Goal: Information Seeking & Learning: Learn about a topic

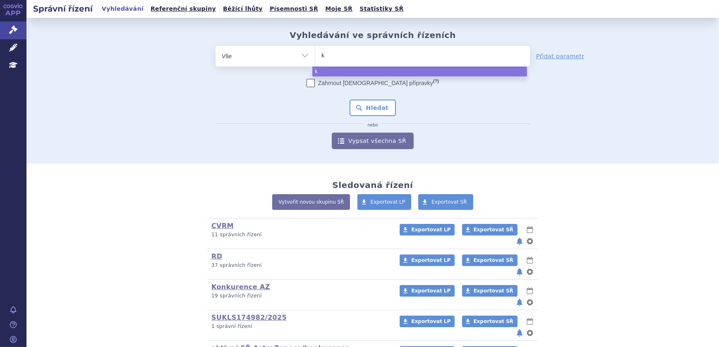
type input "ke"
type input "key"
type input "keytru"
type input "keytruda"
select select "keytruda"
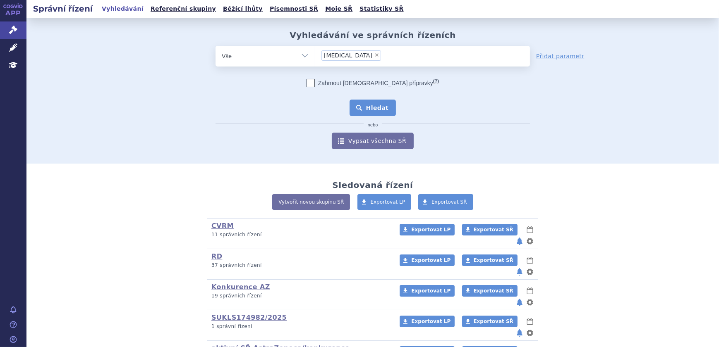
click at [370, 105] on button "Hledat" at bounding box center [372, 108] width 47 height 17
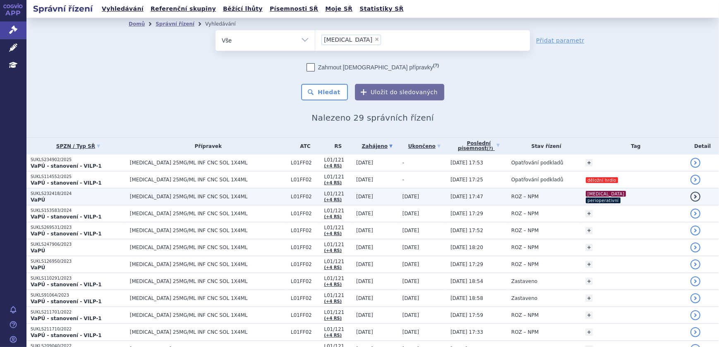
click at [580, 198] on td "ROZ – NPM" at bounding box center [544, 197] width 74 height 17
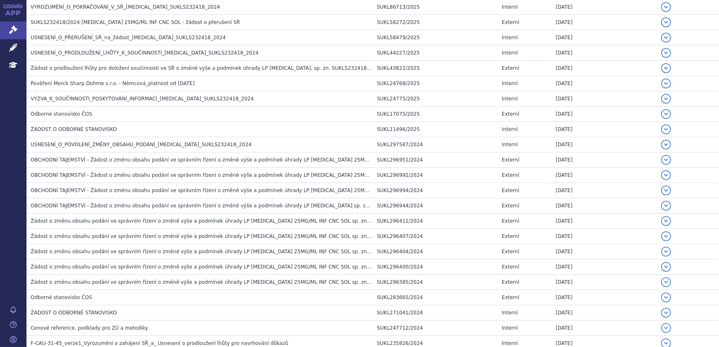
scroll to position [674, 0]
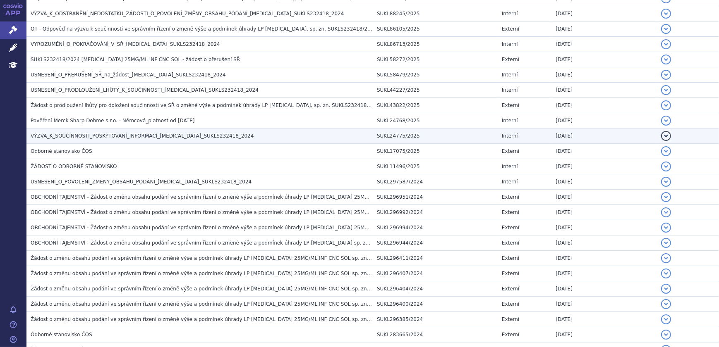
click at [146, 133] on span "VÝZVA_K_SOUČINNOSTI_POSKYTOVÁNÍ_INFORMACÍ_KEYTRUDA_SUKLS232418_2024" at bounding box center [142, 136] width 223 height 6
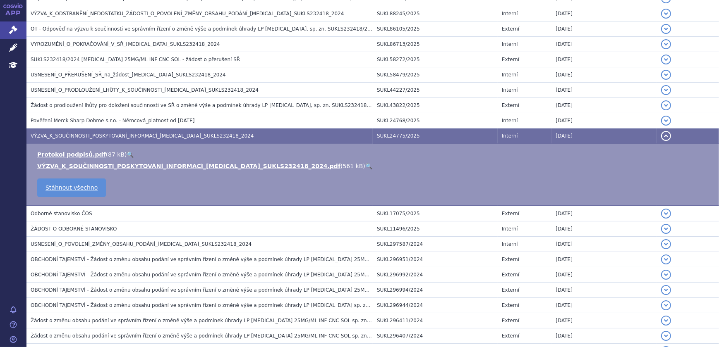
click at [365, 163] on link "🔍" at bounding box center [368, 166] width 7 height 7
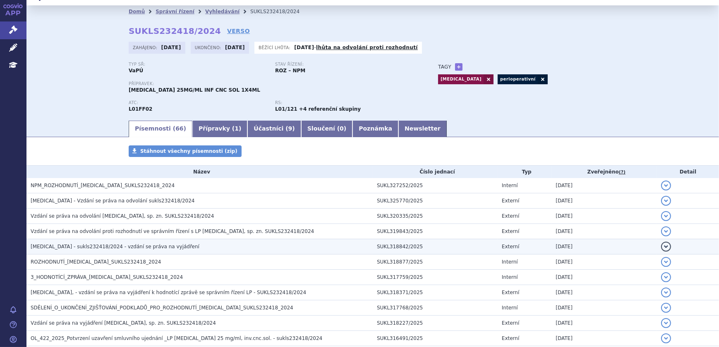
scroll to position [0, 0]
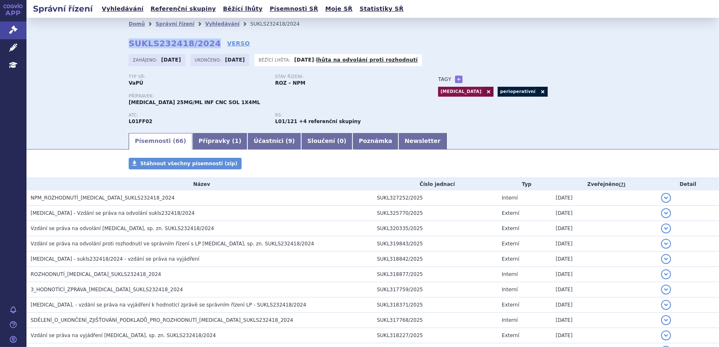
drag, startPoint x: 126, startPoint y: 42, endPoint x: 203, endPoint y: 38, distance: 77.0
click at [203, 38] on strong "SUKLS232418/2024" at bounding box center [175, 43] width 92 height 10
copy strong "SUKLS232418/2024"
click at [207, 23] on link "Vyhledávání" at bounding box center [222, 24] width 34 height 6
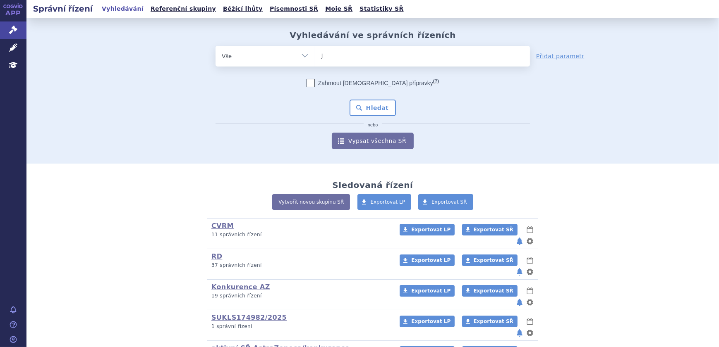
type input "ja"
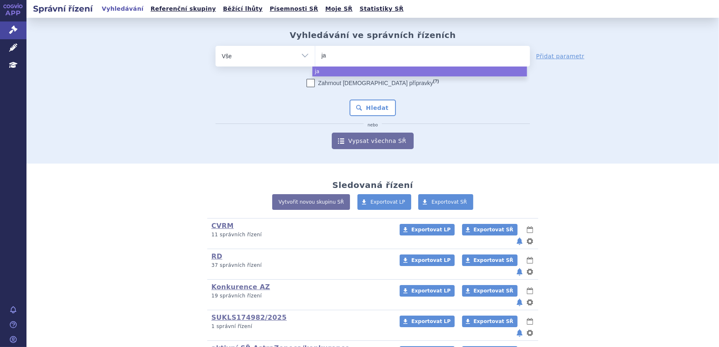
type input "jar"
type input "jardi"
type input "jardianc"
type input "jardiance"
select select "jardiance"
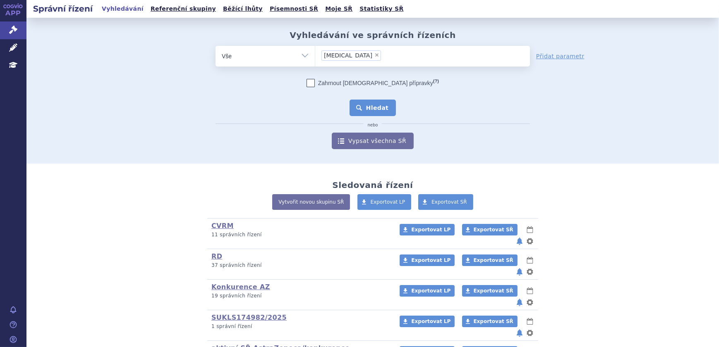
click at [377, 112] on button "Hledat" at bounding box center [372, 108] width 47 height 17
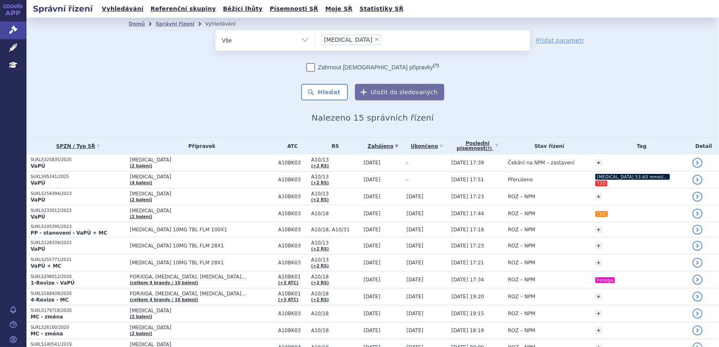
click at [404, 163] on td "-" at bounding box center [424, 163] width 45 height 17
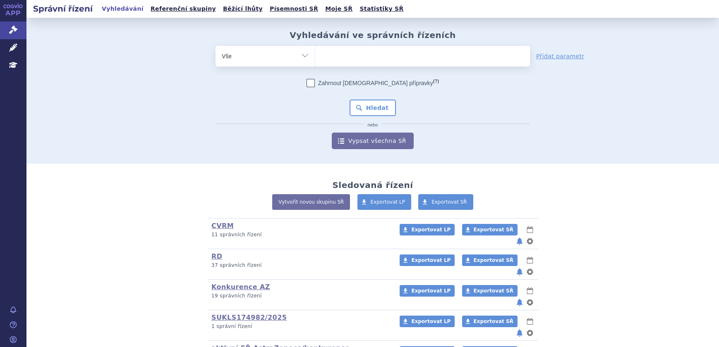
click at [343, 56] on ul at bounding box center [422, 54] width 215 height 17
click at [315, 56] on select at bounding box center [315, 55] width 0 height 21
paste input "sukl283665/2024"
type input "sukl283665/2024"
select select "sukl283665/2024"
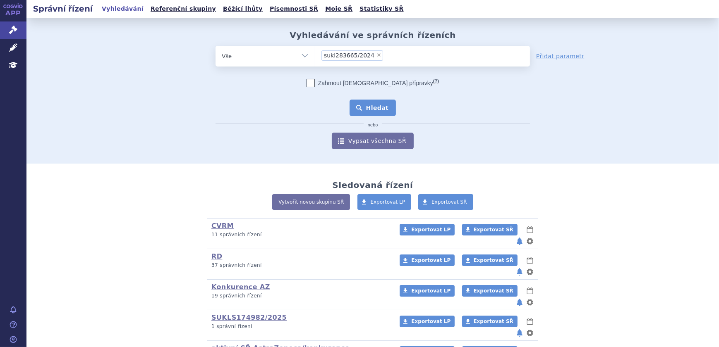
click at [373, 110] on button "Hledat" at bounding box center [372, 108] width 47 height 17
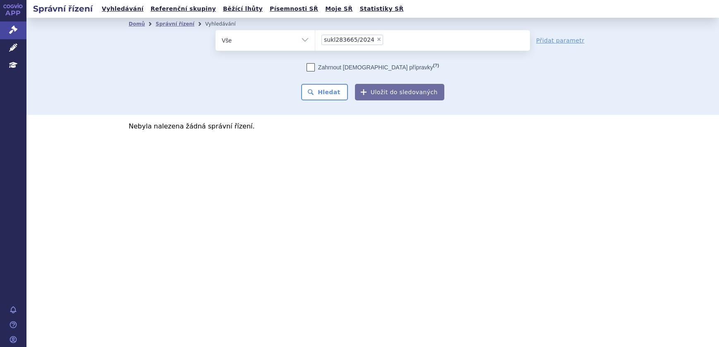
click at [376, 38] on span "×" at bounding box center [378, 39] width 5 height 5
click at [315, 38] on select "sukl283665/2024" at bounding box center [315, 40] width 0 height 21
select select
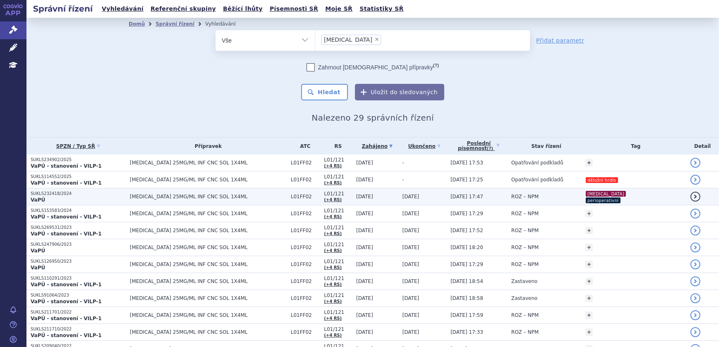
click at [257, 200] on td "[MEDICAL_DATA] 25MG/ML INF CNC SOL 1X4ML" at bounding box center [206, 197] width 161 height 17
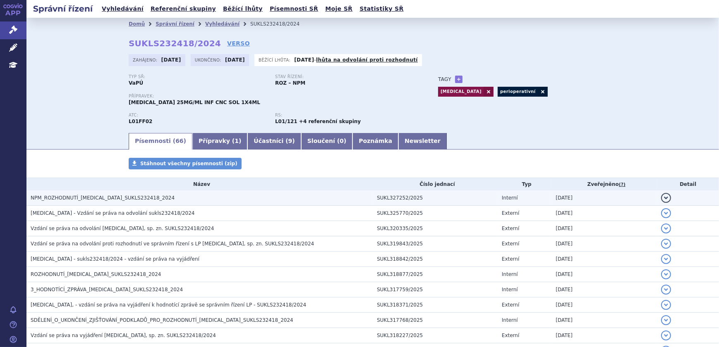
click at [314, 199] on h3 "NPM_ROZHODNUTÍ_KEYTRUDA_SUKLS232418_2024" at bounding box center [202, 198] width 342 height 8
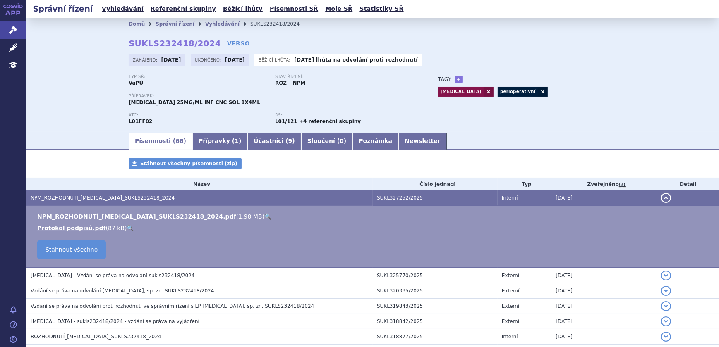
click at [413, 168] on div "Stáhnout všechny písemnosti (zip)" at bounding box center [372, 168] width 521 height 20
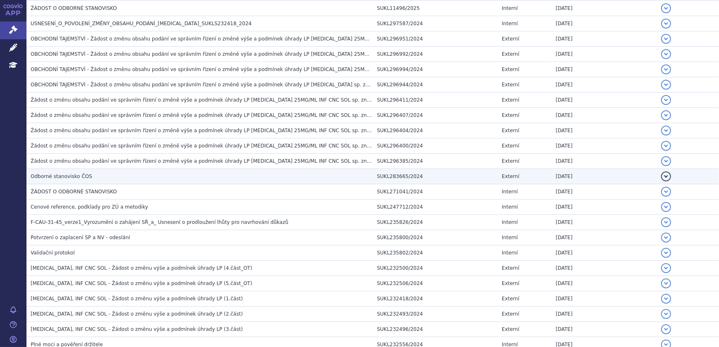
click at [349, 172] on h3 "Odborné stanovisko ČOS" at bounding box center [202, 176] width 342 height 8
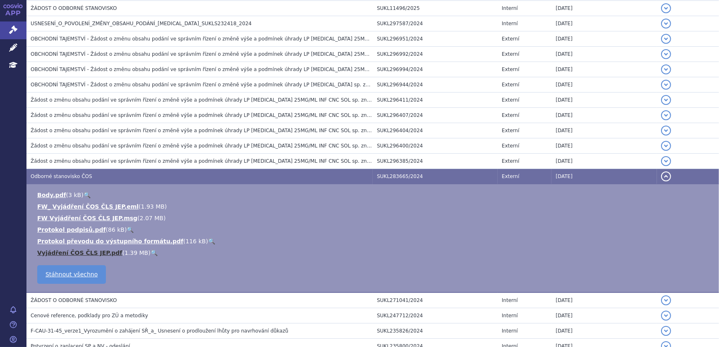
click at [96, 250] on link "Vyjádření ČOS ČLS JEP.pdf" at bounding box center [79, 253] width 85 height 7
click at [351, 192] on li "Body.pdf ( 3 kB ) 🔍" at bounding box center [373, 195] width 673 height 8
click at [439, 174] on td "SUKL283665/2024" at bounding box center [435, 176] width 125 height 15
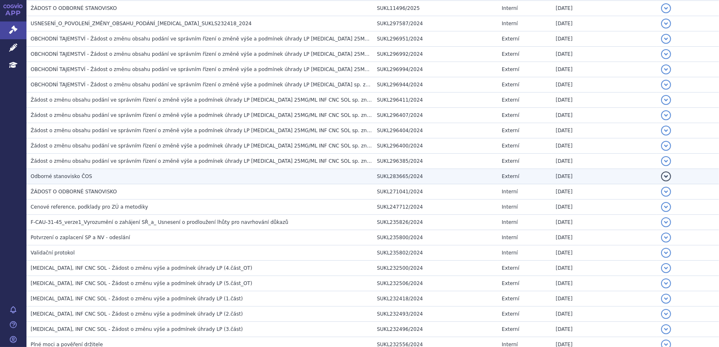
click at [437, 172] on td "SUKL283665/2024" at bounding box center [435, 176] width 125 height 15
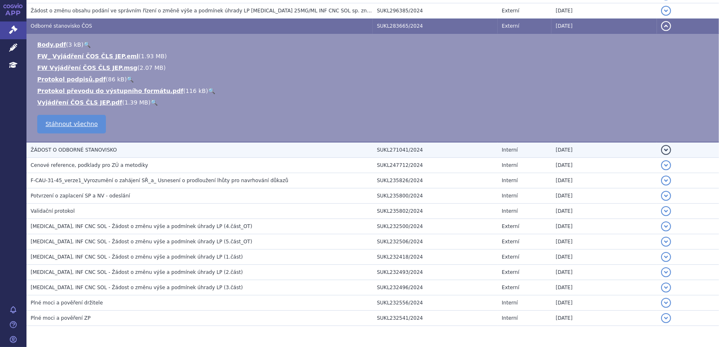
click at [88, 147] on span "ŽÁDOST O ODBORNÉ STANOVISKO" at bounding box center [74, 150] width 86 height 6
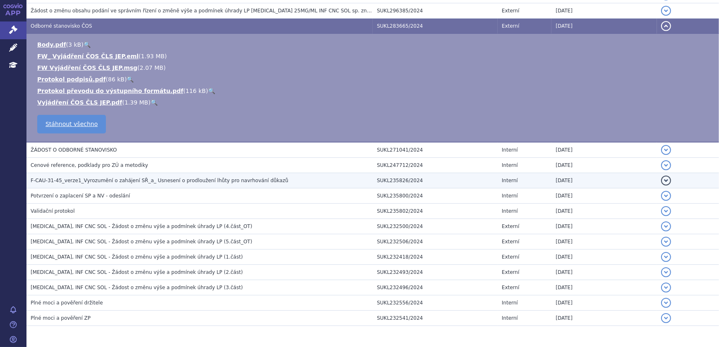
scroll to position [973, 0]
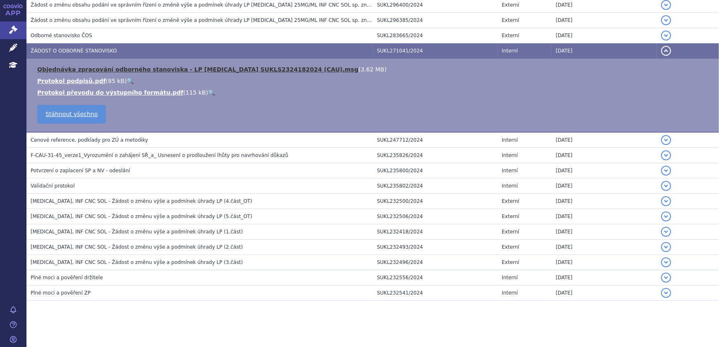
click at [279, 67] on link "Objednávka zpracování odborného stanoviska - LP KEYTRUDA SUKLS2324182024 (CAU).…" at bounding box center [197, 69] width 321 height 7
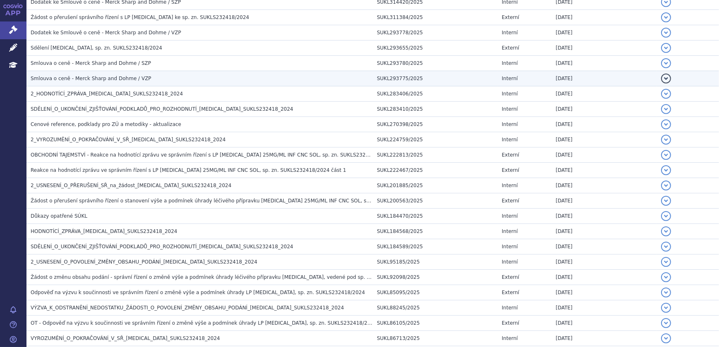
scroll to position [372, 0]
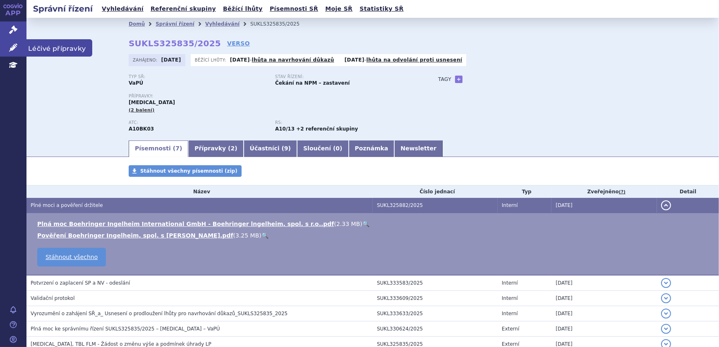
click at [5, 45] on link "Léčivé přípravky" at bounding box center [13, 47] width 26 height 17
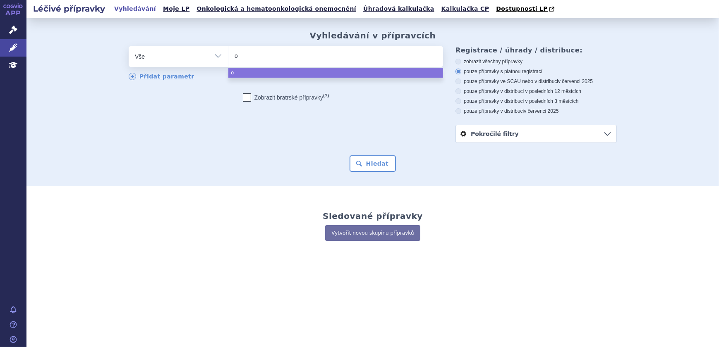
type input "op"
type input "opdiv"
type input "[MEDICAL_DATA]"
select select "[MEDICAL_DATA]"
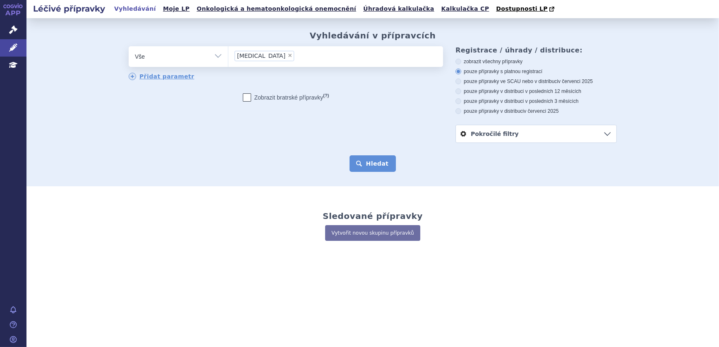
click at [363, 156] on button "Hledat" at bounding box center [372, 163] width 47 height 17
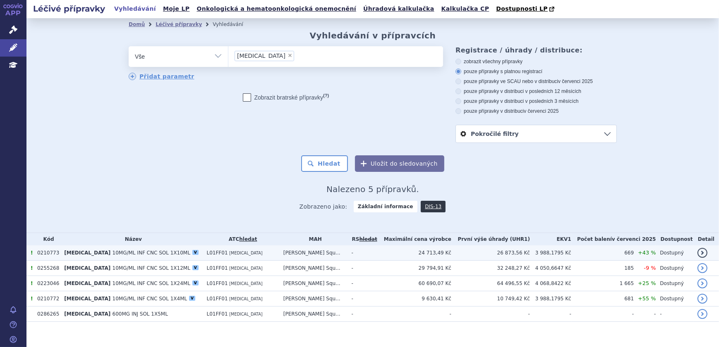
click at [231, 251] on td "L01FF01 [MEDICAL_DATA]" at bounding box center [241, 253] width 76 height 15
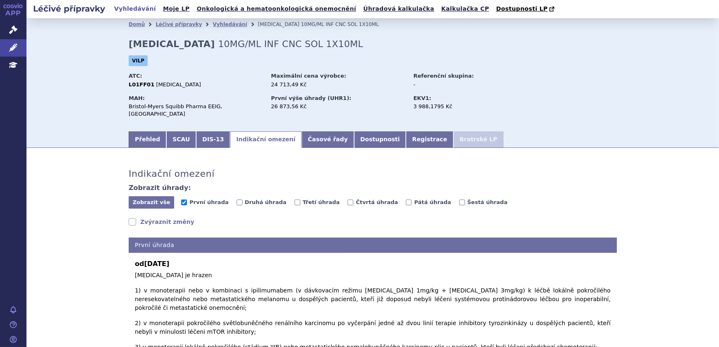
click at [241, 134] on link "Indikační omezení" at bounding box center [266, 139] width 72 height 17
click at [256, 199] on span "Druhá úhrada" at bounding box center [266, 202] width 42 height 6
click at [242, 200] on input "Druhá úhrada" at bounding box center [239, 203] width 6 height 6
checkbox input "true"
click at [294, 200] on input "Třetí úhrada" at bounding box center [297, 203] width 6 height 6
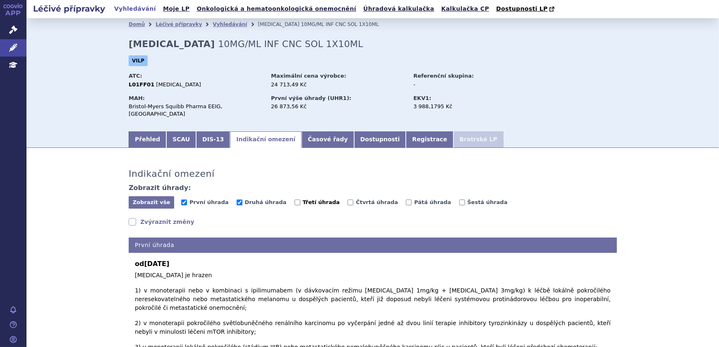
checkbox input "true"
click at [357, 199] on span "Čtvrtá úhrada" at bounding box center [377, 202] width 42 height 6
click at [353, 200] on input "Čtvrtá úhrada" at bounding box center [350, 203] width 6 height 6
checkbox input "true"
click at [414, 199] on span "Pátá úhrada" at bounding box center [432, 202] width 37 height 6
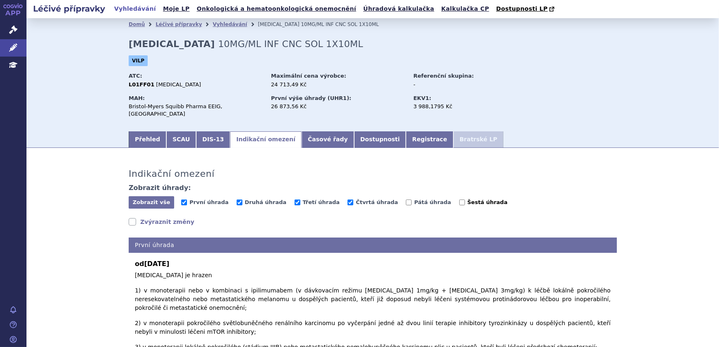
drag, startPoint x: 390, startPoint y: 194, endPoint x: 443, endPoint y: 194, distance: 52.9
click at [467, 199] on span "Šestá úhrada" at bounding box center [487, 202] width 40 height 6
click at [459, 200] on input "Šestá úhrada" at bounding box center [462, 203] width 6 height 6
checkbox input "true"
click at [406, 200] on label "Pátá úhrada" at bounding box center [428, 202] width 45 height 8
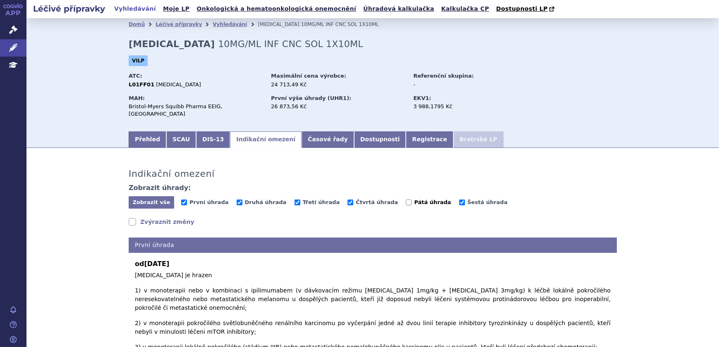
click at [406, 200] on input "Pátá úhrada" at bounding box center [409, 203] width 6 height 6
checkbox input "true"
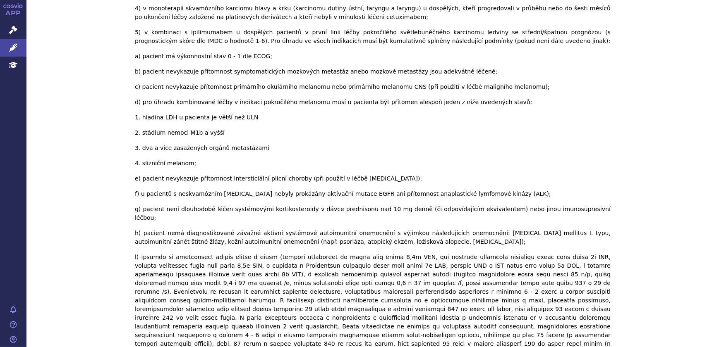
scroll to position [3143, 0]
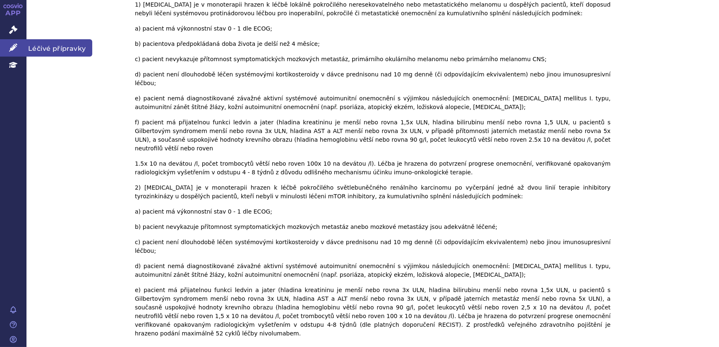
click at [17, 45] on icon at bounding box center [13, 47] width 8 height 8
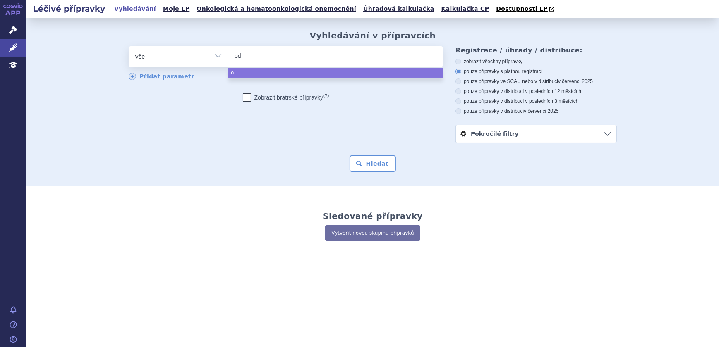
type input "odp"
type input "odpi"
type input "odpivo"
type input "odpiv"
type input "odp"
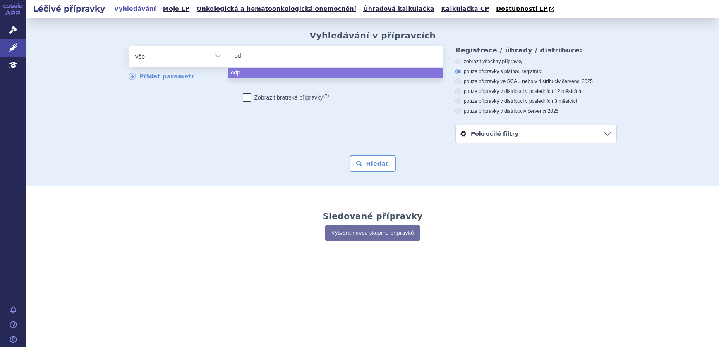
type input "o"
type input "op"
type input "opdiv"
type input "opdivo"
select select "opdivo"
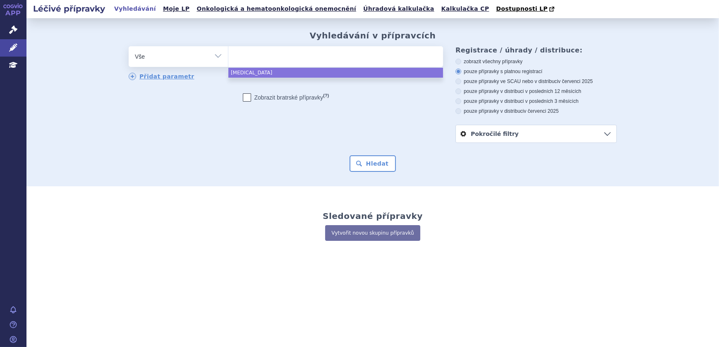
click at [388, 174] on div "Vyhledávání v přípravcích odstranit Vše Přípravek/SUKL kód MAH VPOIS" at bounding box center [372, 102] width 692 height 168
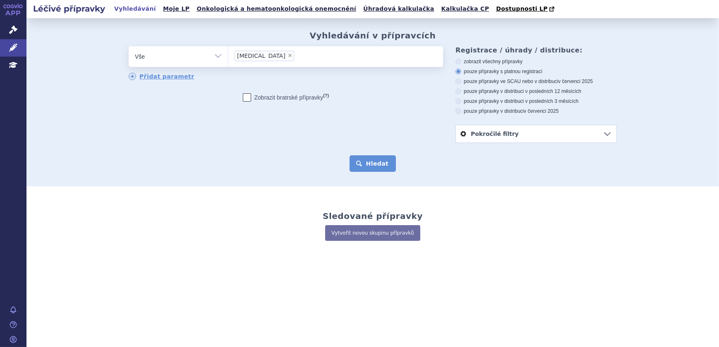
click at [387, 165] on button "Hledat" at bounding box center [372, 163] width 47 height 17
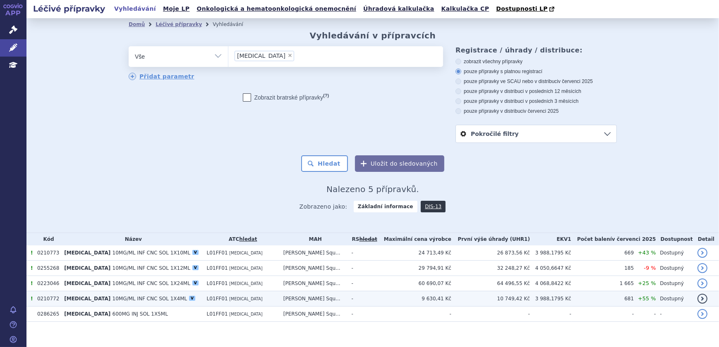
click at [263, 300] on td "L01FF01 [MEDICAL_DATA]" at bounding box center [241, 298] width 76 height 15
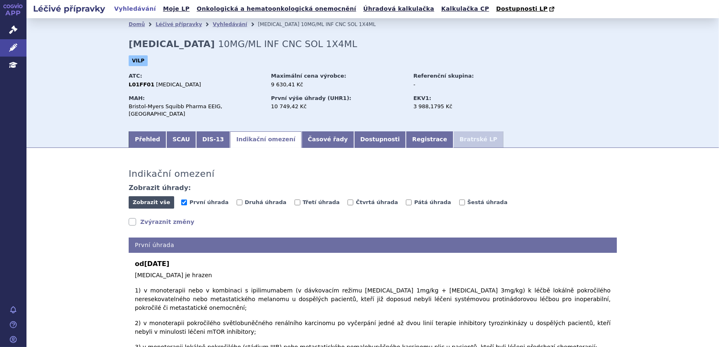
click at [161, 201] on button "Zobrazit vše Skrýt vše" at bounding box center [151, 202] width 45 height 12
checkbox input "true"
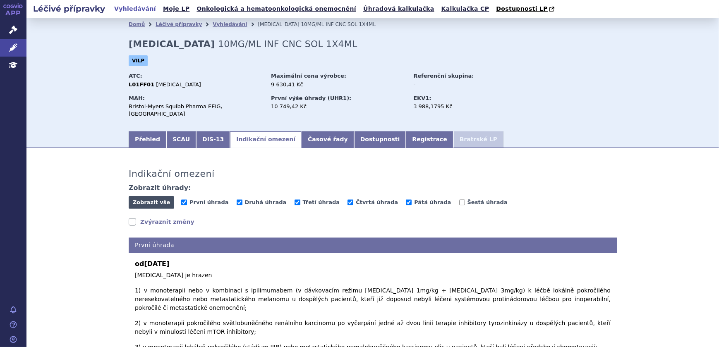
checkbox input "true"
click at [17, 43] on icon at bounding box center [13, 47] width 8 height 8
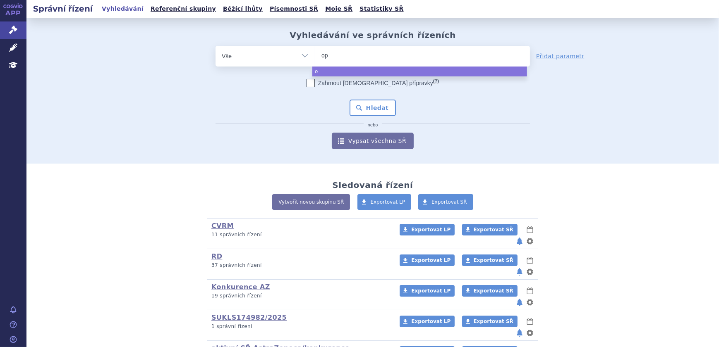
type input "opd"
type input "[MEDICAL_DATA]"
select select "opdivo"
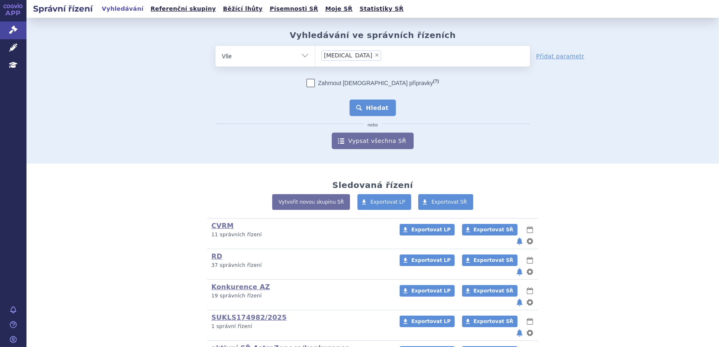
click at [365, 106] on button "Hledat" at bounding box center [372, 108] width 47 height 17
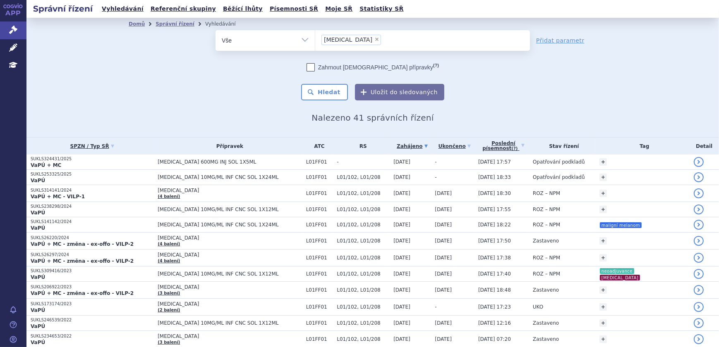
scroll to position [150, 0]
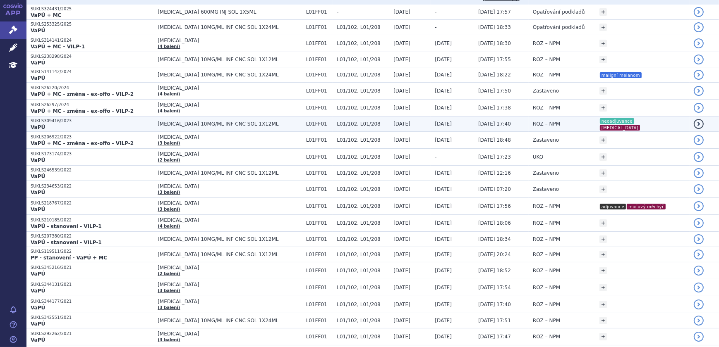
click at [571, 121] on td "ROZ – NPM" at bounding box center [561, 124] width 67 height 15
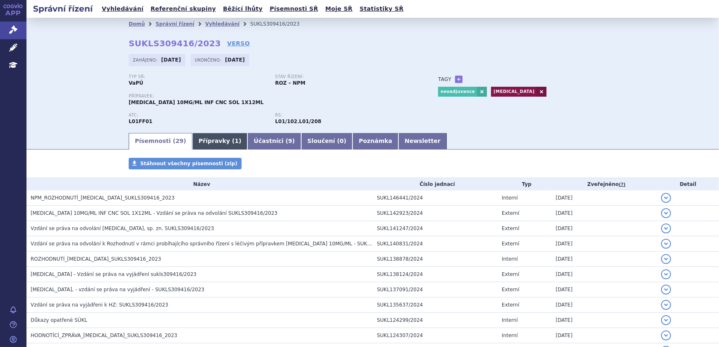
click at [210, 138] on link "Přípravky ( 1 )" at bounding box center [219, 141] width 55 height 17
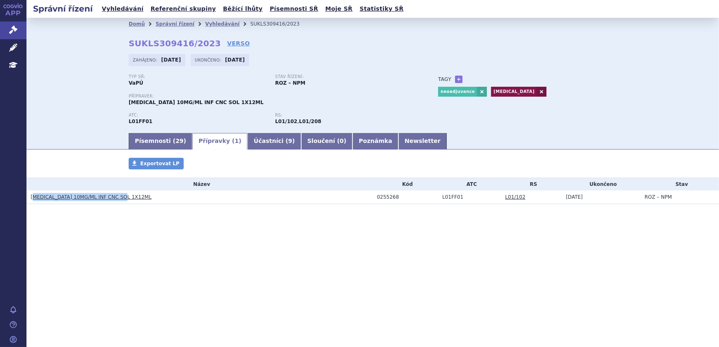
drag, startPoint x: 127, startPoint y: 199, endPoint x: 33, endPoint y: 199, distance: 93.4
click at [33, 199] on h3 "OPDIVO 10MG/ML INF CNC SOL 1X12ML" at bounding box center [202, 197] width 342 height 8
click at [378, 197] on div "0255268" at bounding box center [407, 197] width 61 height 6
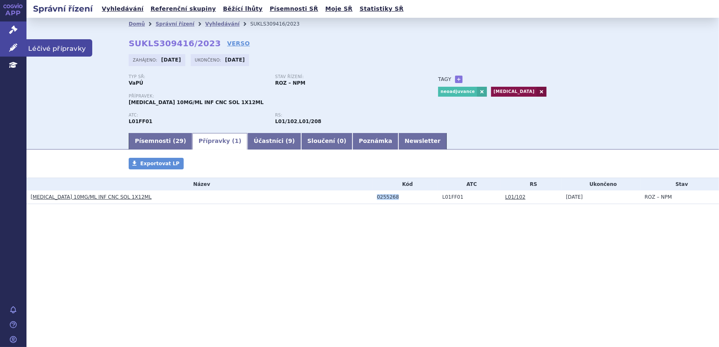
copy div "0255268"
click at [15, 44] on icon at bounding box center [13, 47] width 8 height 8
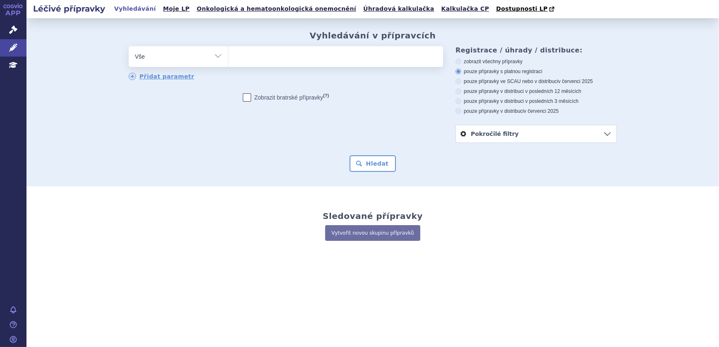
click at [272, 58] on ul at bounding box center [335, 54] width 215 height 17
click at [228, 58] on select at bounding box center [228, 56] width 0 height 21
paste input "0255268"
type input "0255268"
select select "0255268"
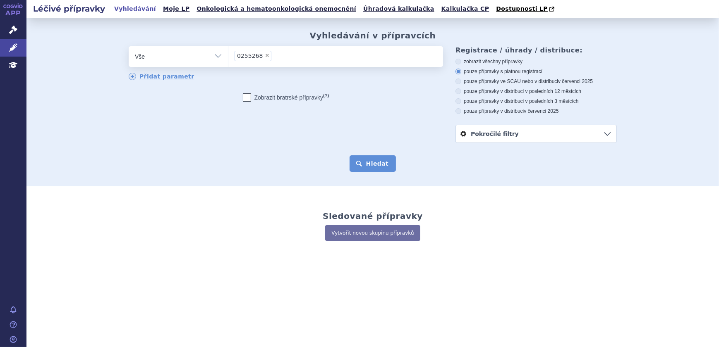
click at [392, 172] on button "Hledat" at bounding box center [372, 163] width 47 height 17
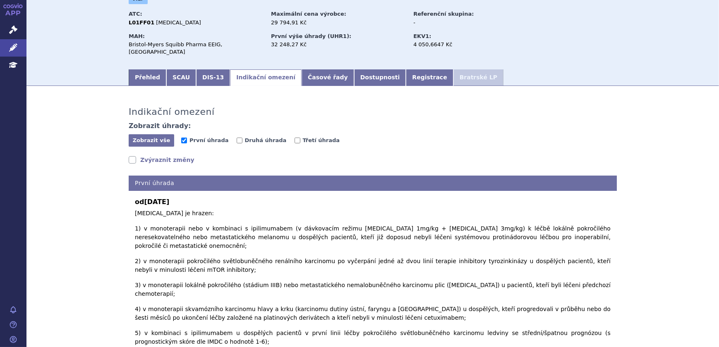
scroll to position [75, 0]
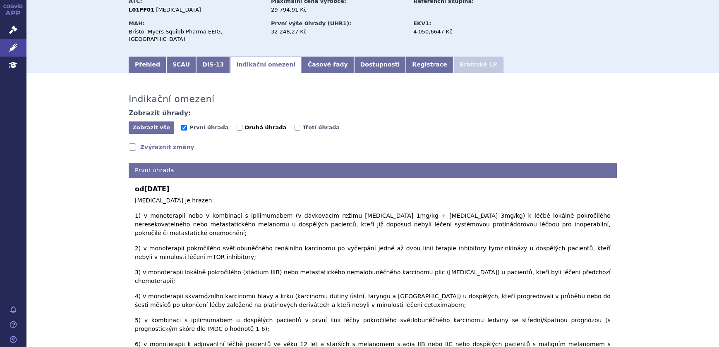
click at [249, 124] on span "Druhá úhrada" at bounding box center [266, 127] width 42 height 6
click at [242, 125] on input "Druhá úhrada" at bounding box center [239, 128] width 6 height 6
checkbox input "true"
click at [306, 124] on span "Třetí úhrada" at bounding box center [321, 127] width 37 height 6
click at [300, 125] on input "Třetí úhrada" at bounding box center [297, 128] width 6 height 6
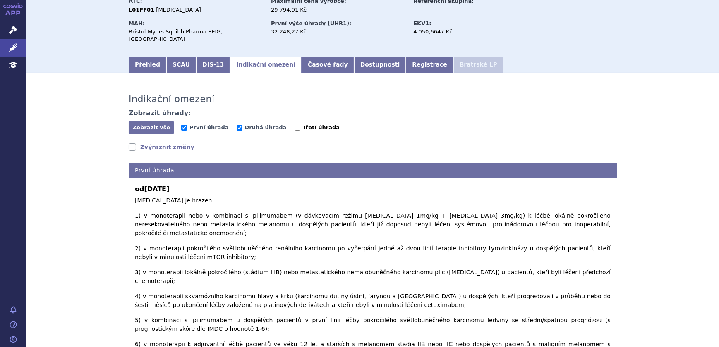
checkbox input "true"
click at [157, 124] on span "Zobrazit vše" at bounding box center [152, 127] width 38 height 6
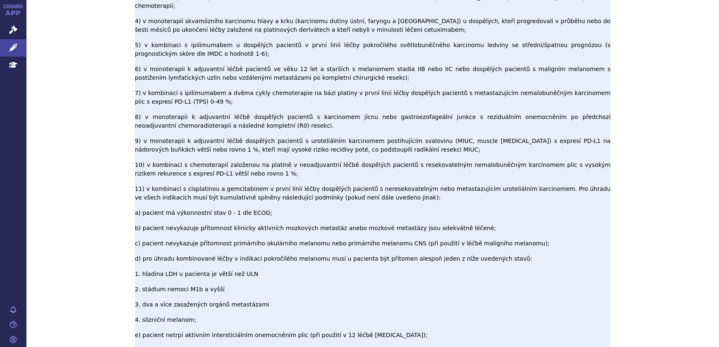
scroll to position [367, 0]
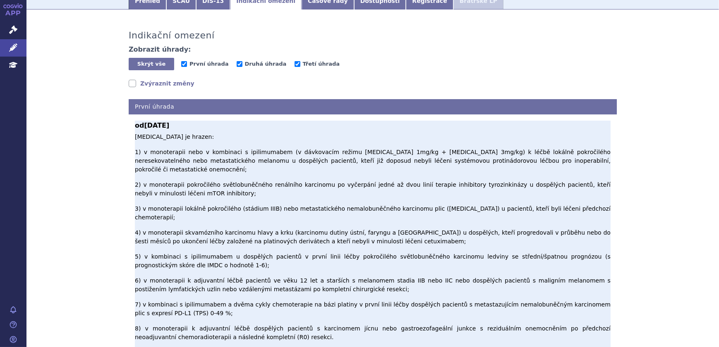
scroll to position [330, 0]
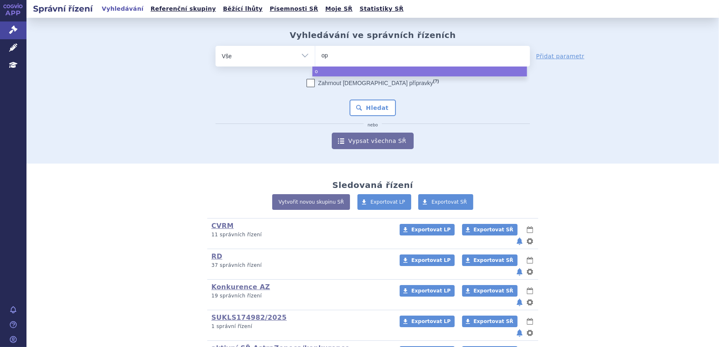
type input "opd"
type input "[MEDICAL_DATA]"
select select "[MEDICAL_DATA]"
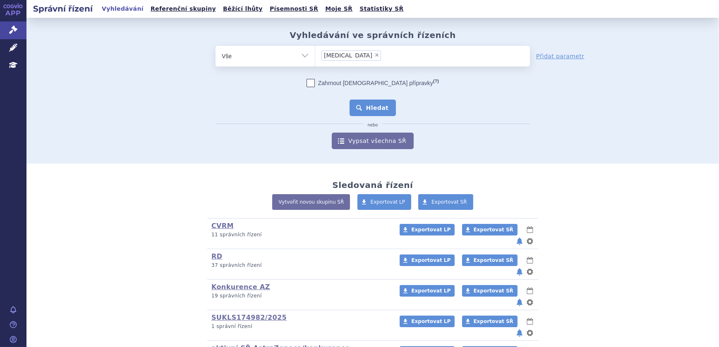
click at [364, 109] on button "Hledat" at bounding box center [372, 108] width 47 height 17
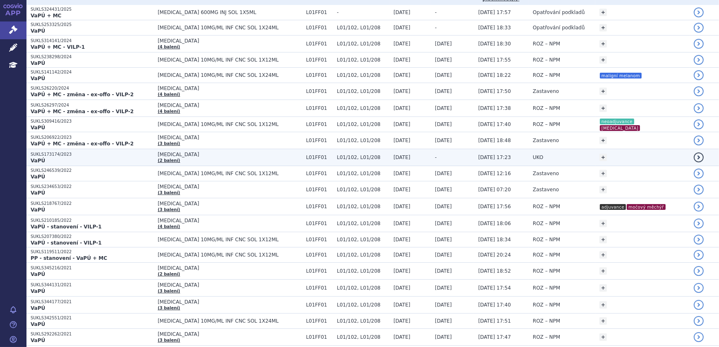
scroll to position [150, 0]
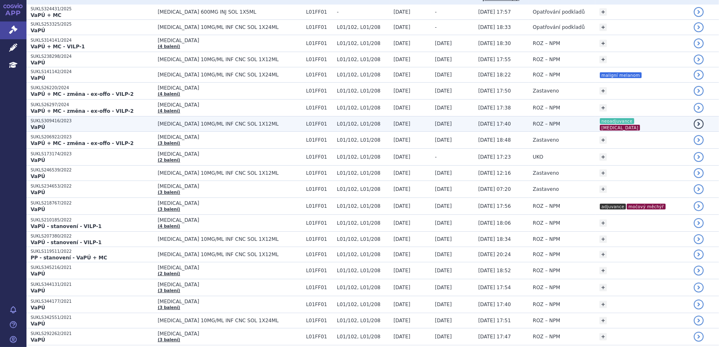
click at [576, 122] on td "ROZ – NPM" at bounding box center [561, 124] width 67 height 15
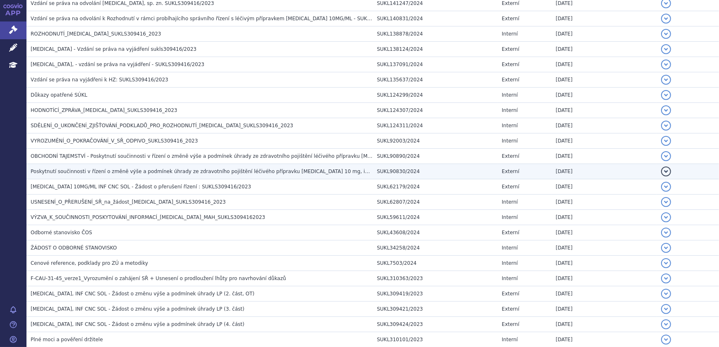
scroll to position [37, 0]
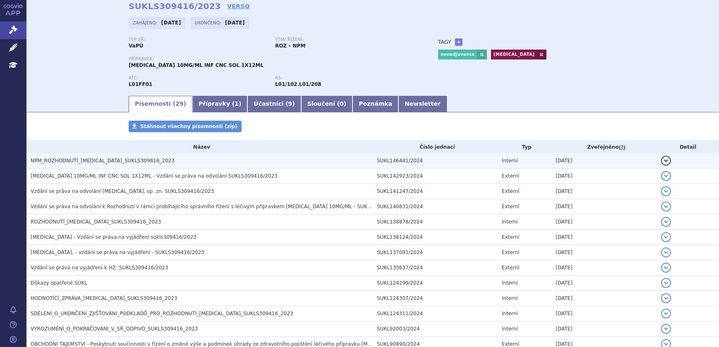
click at [145, 161] on h3 "NPM_ROZHODNUTÍ_OPDIVO_SUKLS309416_2023" at bounding box center [202, 161] width 342 height 8
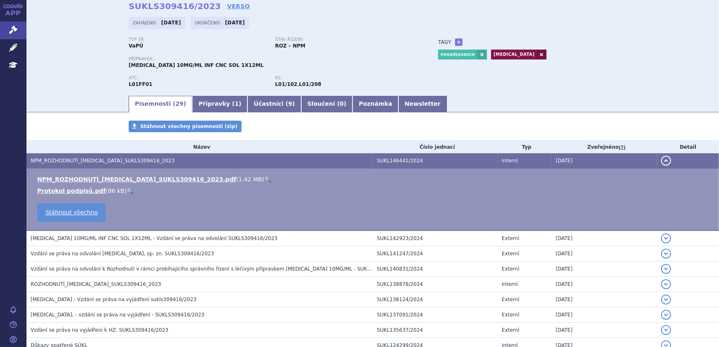
click at [264, 177] on link "🔍" at bounding box center [267, 179] width 7 height 7
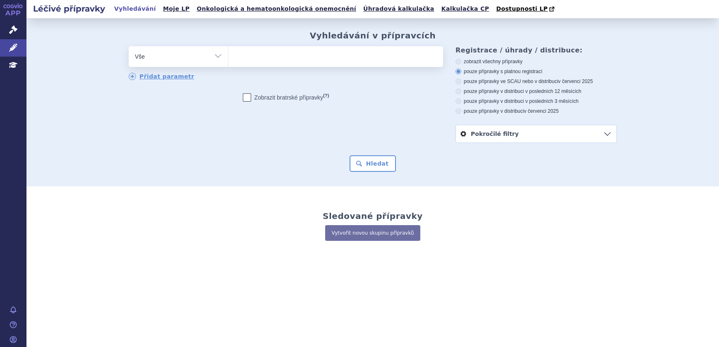
click at [338, 61] on ul at bounding box center [335, 54] width 215 height 17
click at [228, 61] on select at bounding box center [228, 56] width 0 height 21
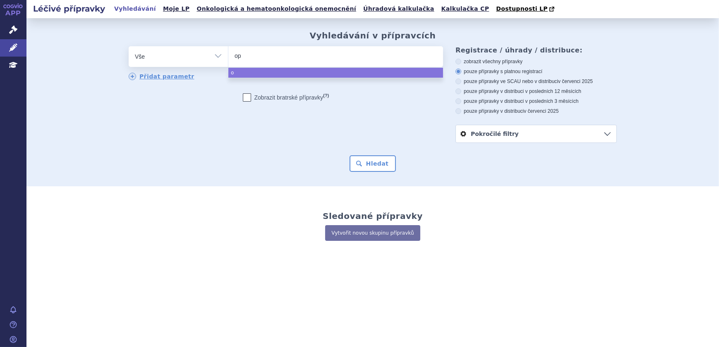
type input "opd"
type input "opdiv"
type input "opdivo"
select select "opdivo"
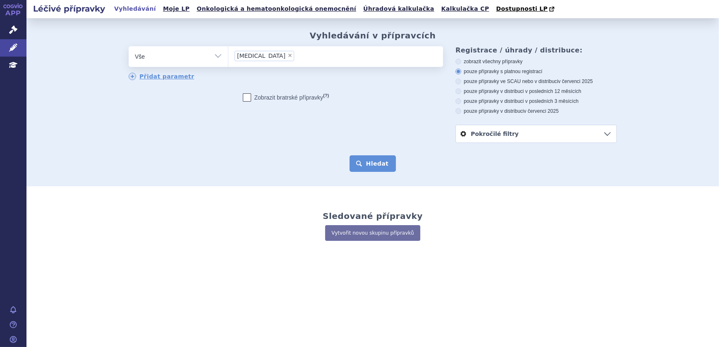
click at [376, 171] on button "Hledat" at bounding box center [372, 163] width 47 height 17
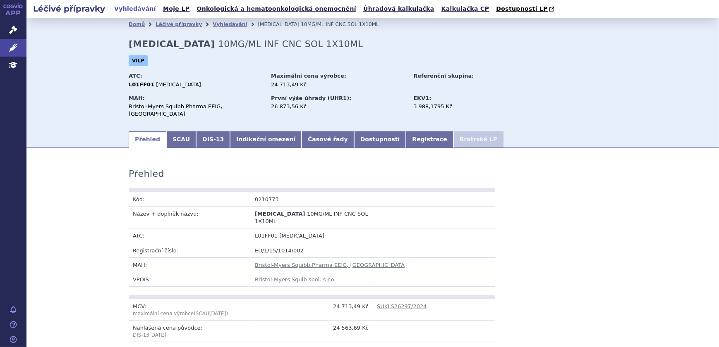
scroll to position [726, 0]
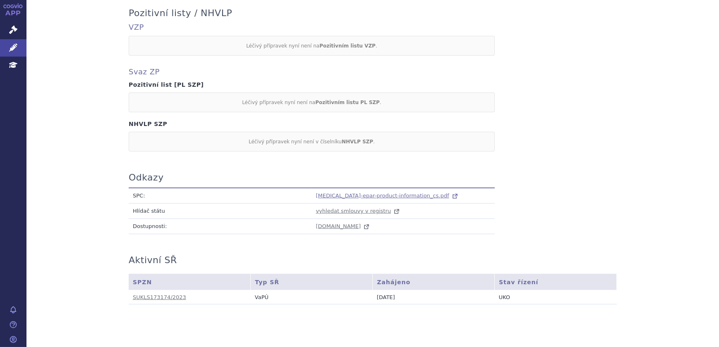
click at [451, 192] on icon at bounding box center [455, 196] width 8 height 8
